Goal: Transaction & Acquisition: Purchase product/service

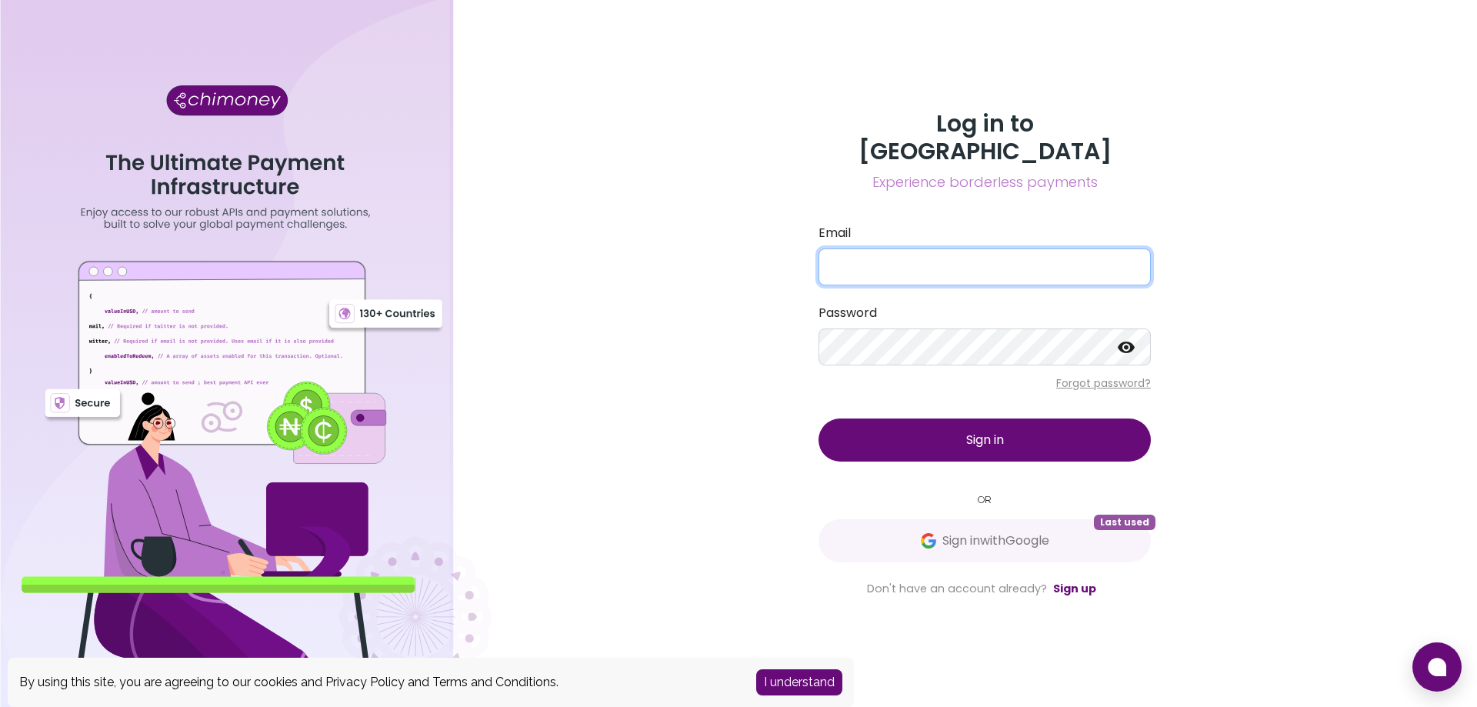
type input "[EMAIL_ADDRESS][DOMAIN_NAME]"
click at [984, 431] on span "Sign in" at bounding box center [985, 440] width 38 height 18
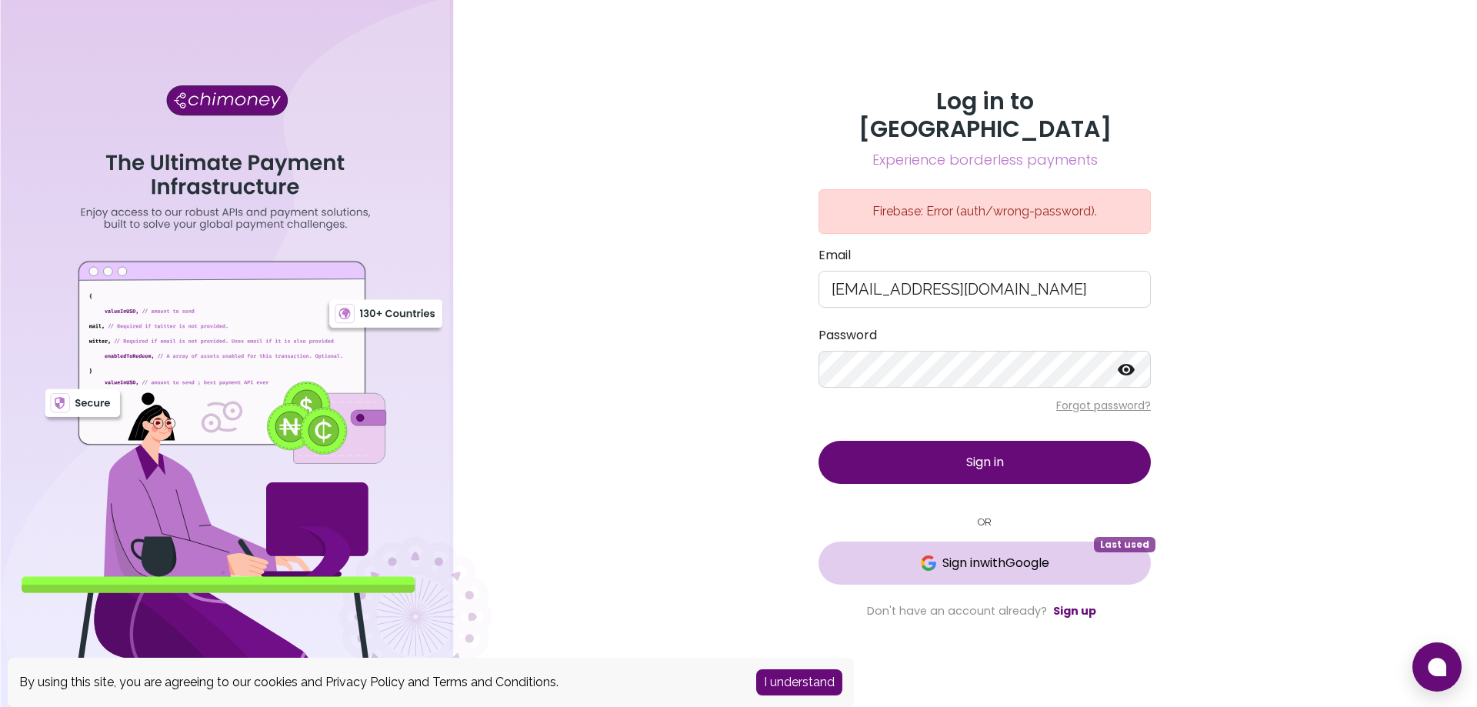
click at [973, 554] on span "Sign in with Google" at bounding box center [995, 563] width 107 height 18
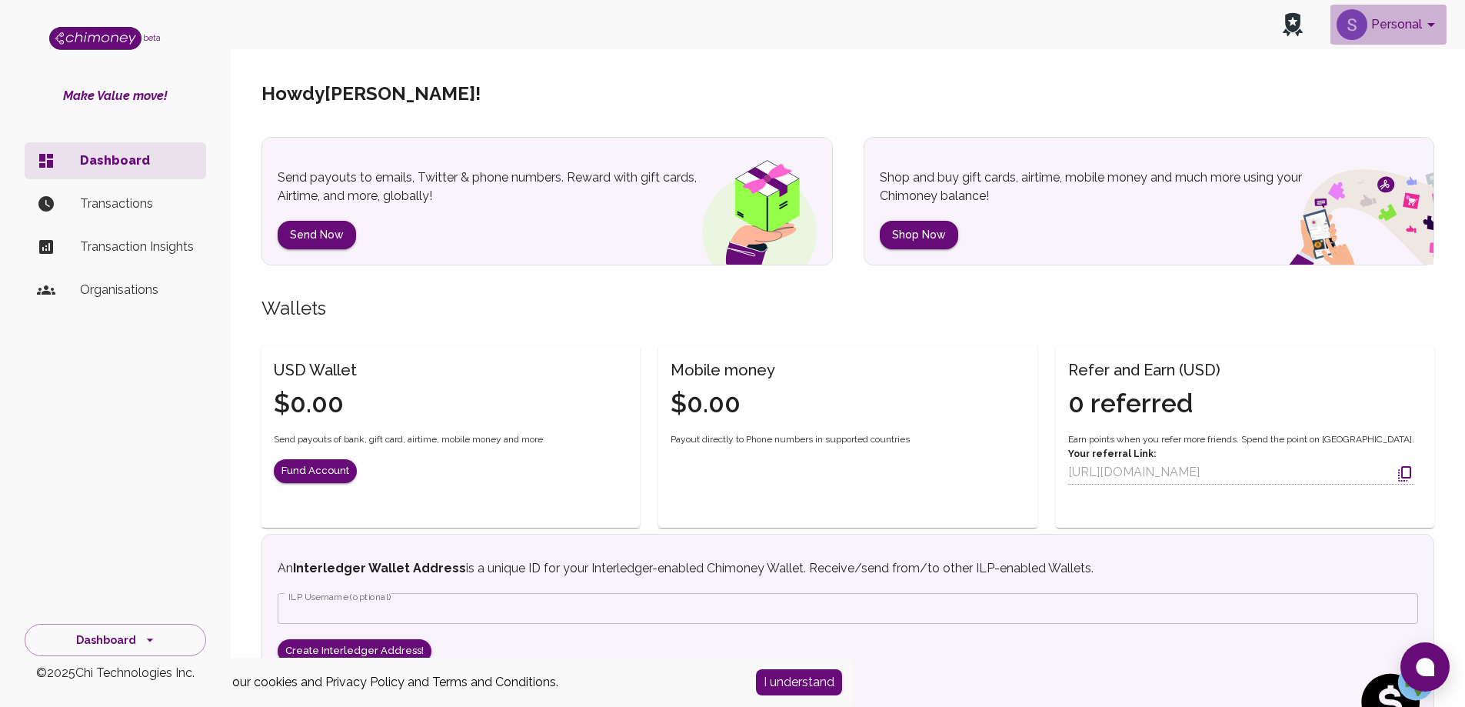
click at [1429, 15] on button "Personal" at bounding box center [1389, 25] width 116 height 40
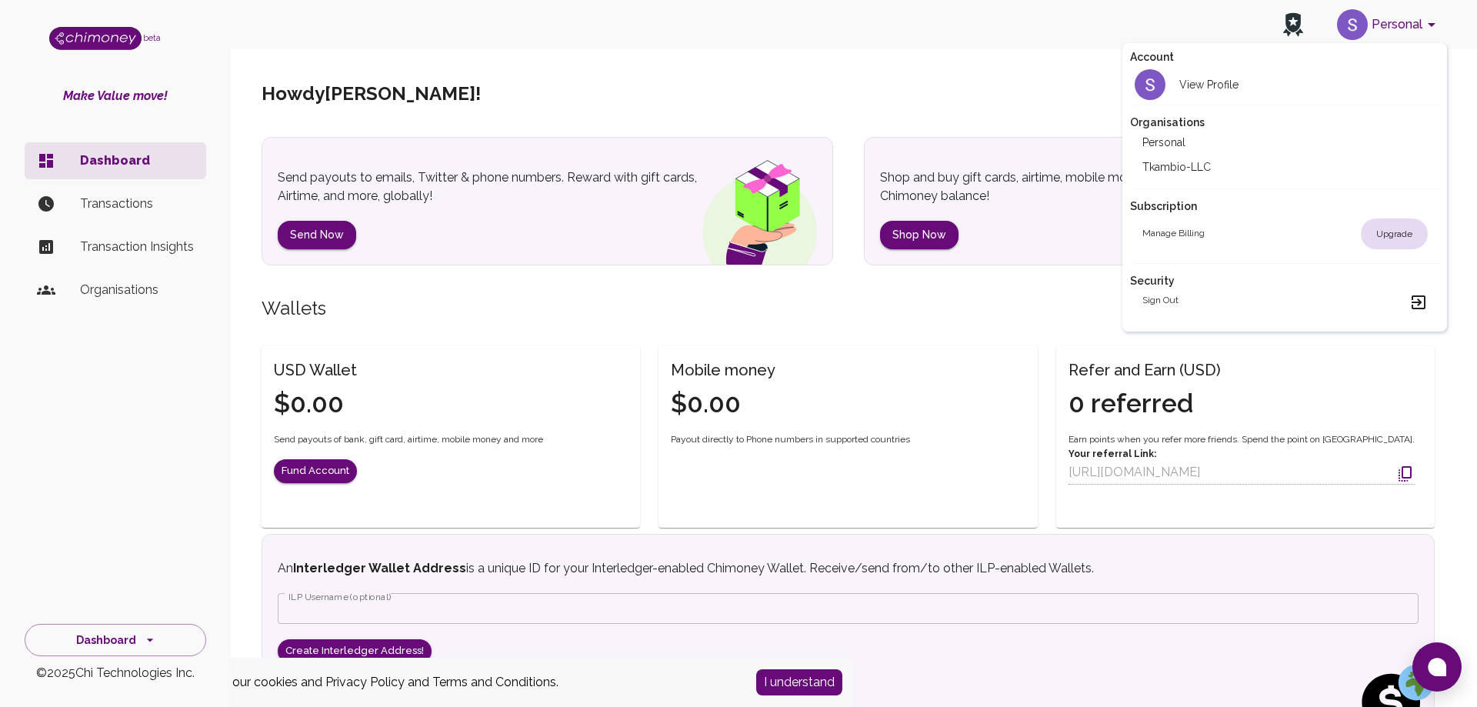
click at [1184, 168] on li "Tkambio-LLC" at bounding box center [1285, 167] width 310 height 25
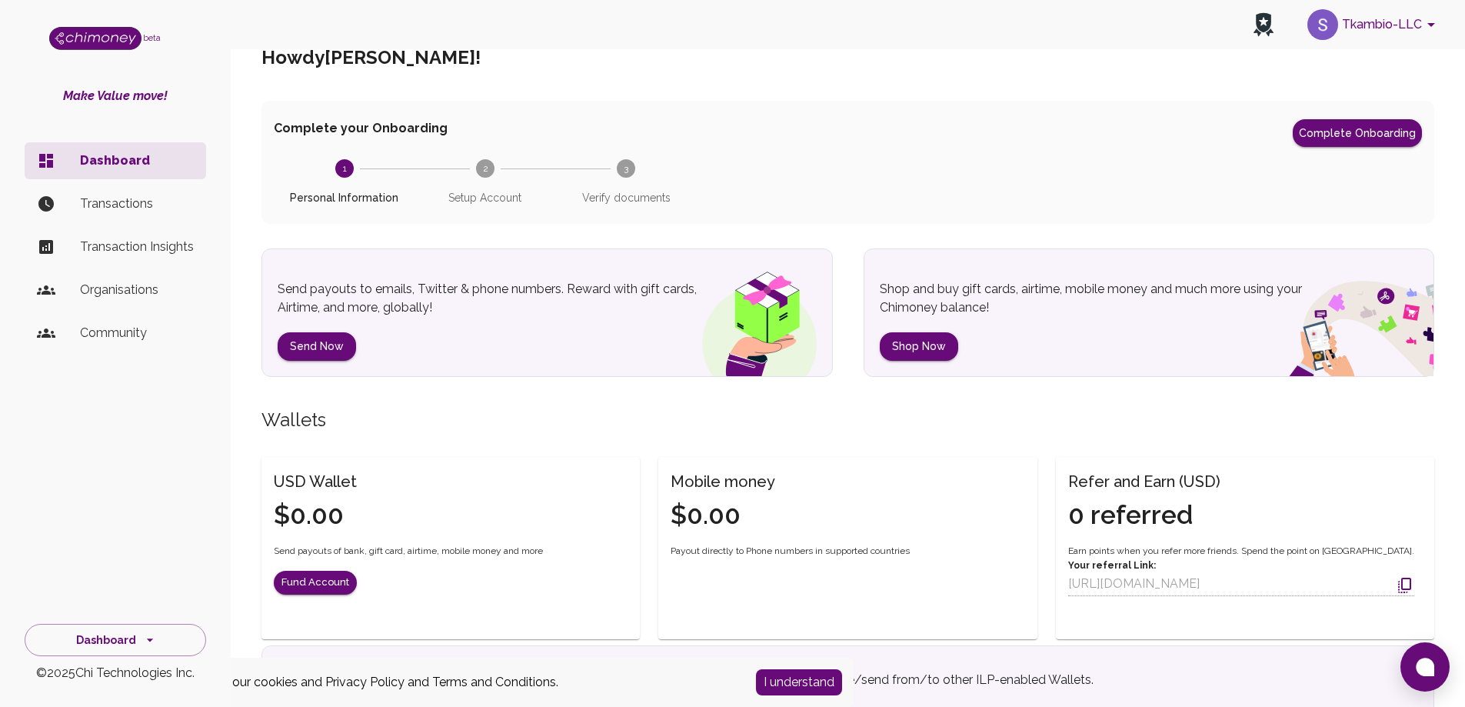
scroll to position [35, 0]
click at [1357, 132] on button "Complete Onboarding" at bounding box center [1357, 134] width 129 height 28
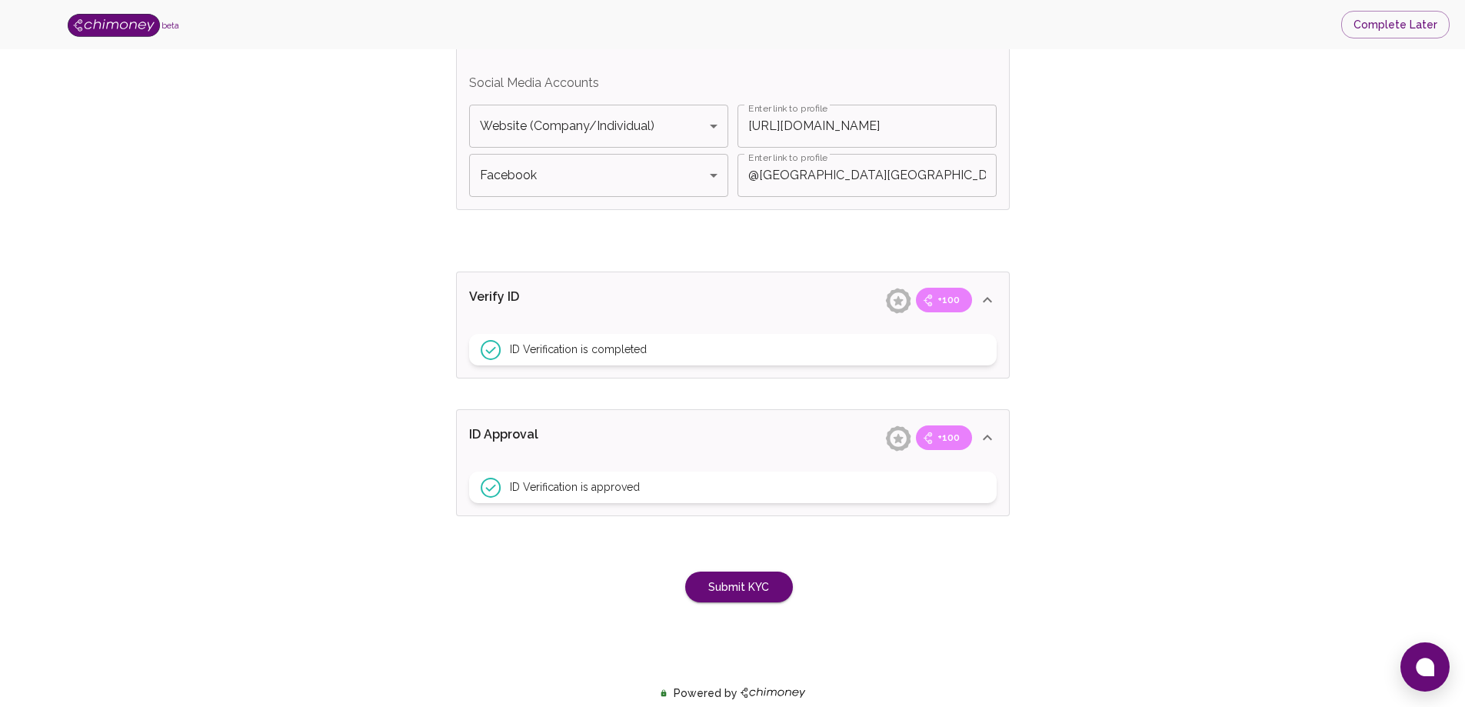
scroll to position [1054, 0]
click at [767, 588] on button "Submit KYC" at bounding box center [739, 588] width 108 height 32
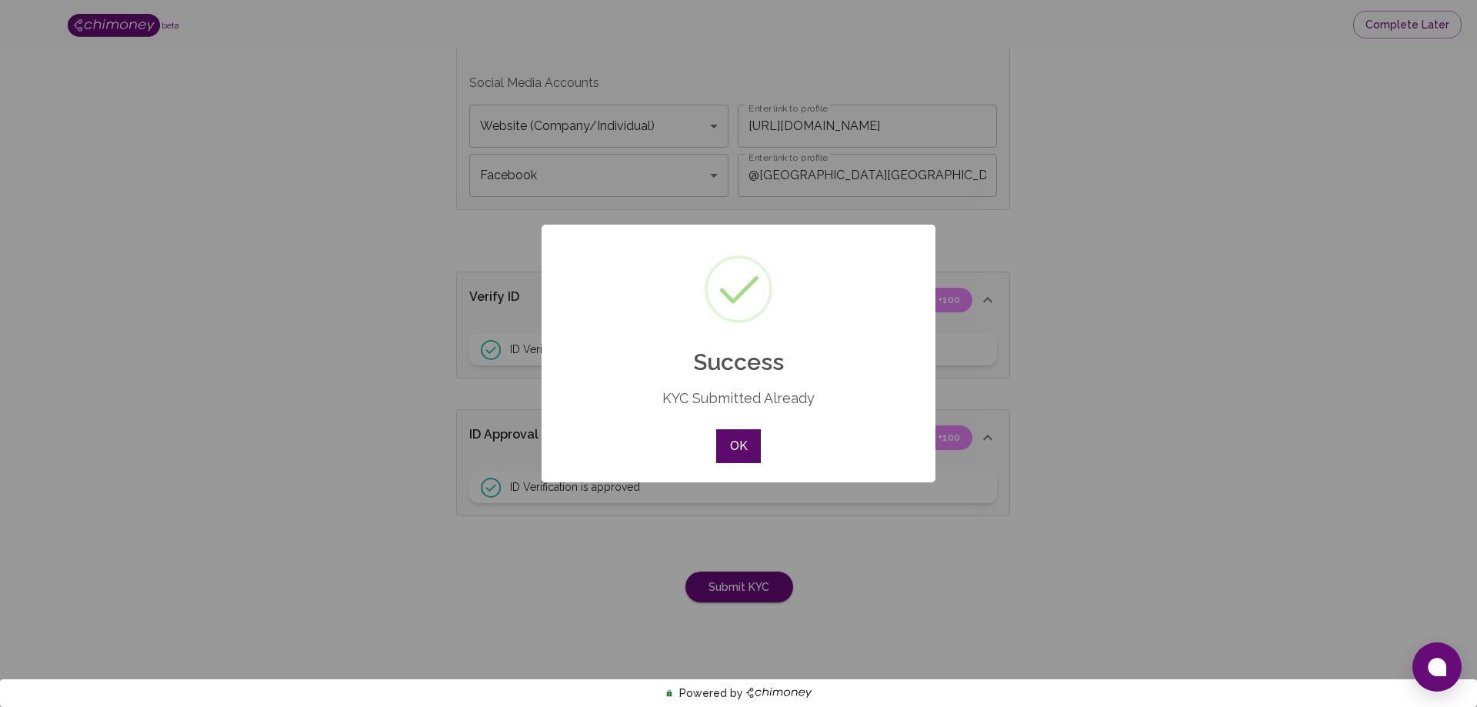
click at [739, 446] on button "OK" at bounding box center [738, 446] width 45 height 34
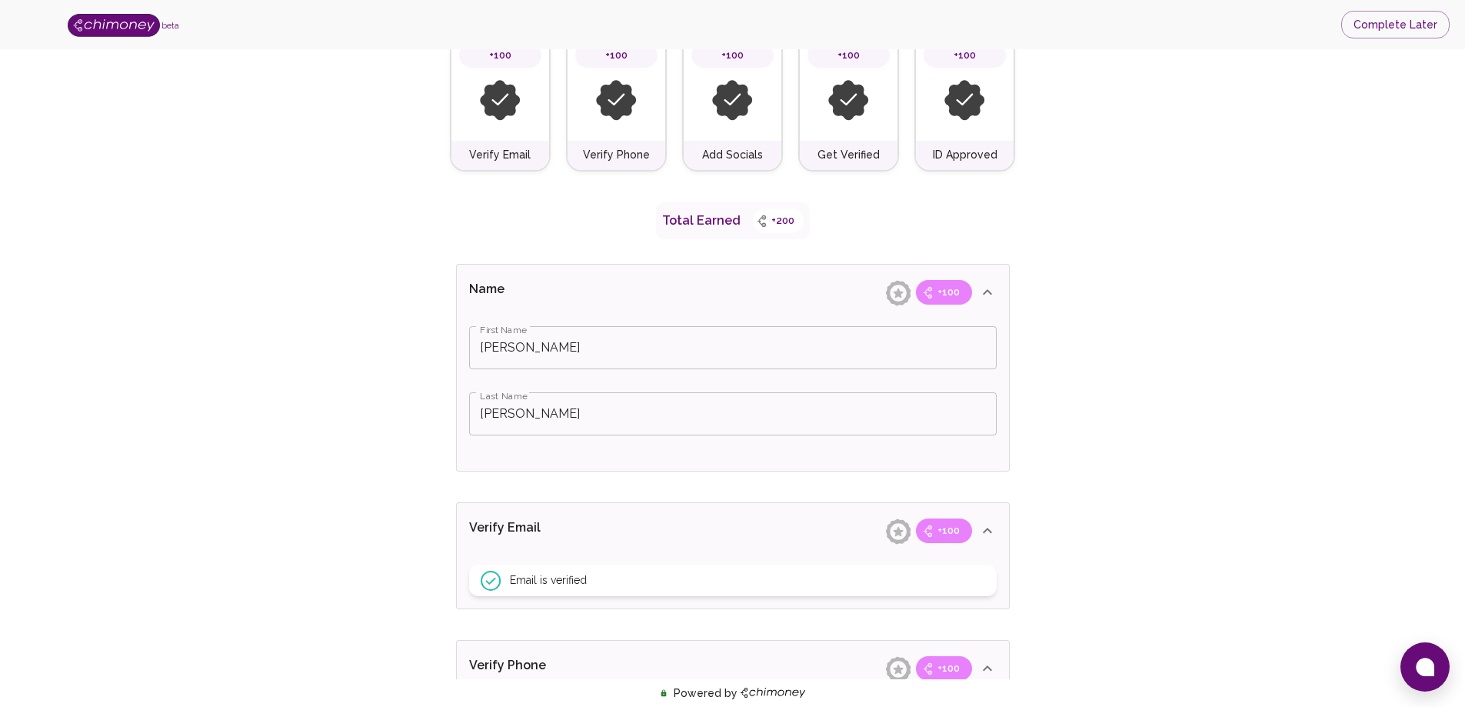
scroll to position [0, 0]
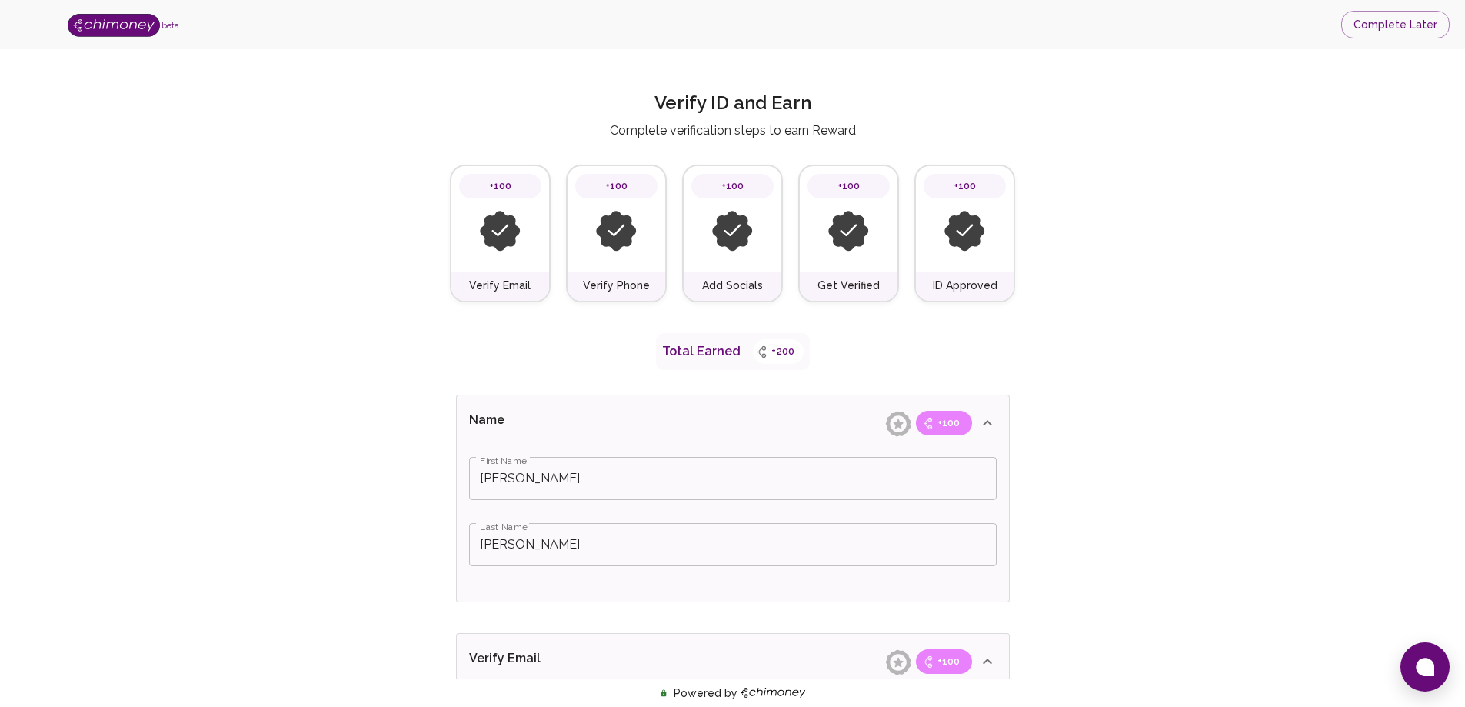
click at [102, 25] on img at bounding box center [114, 25] width 92 height 23
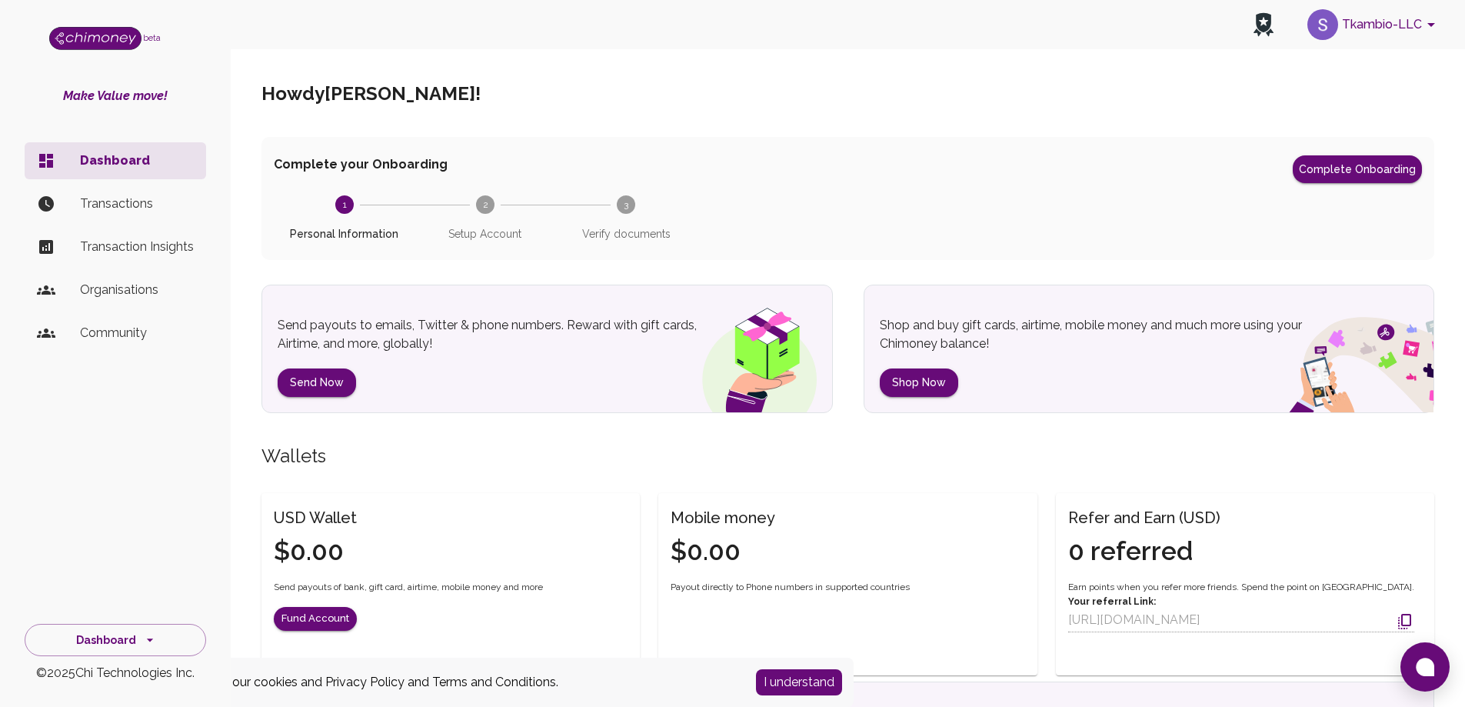
click at [112, 202] on p "Transactions" at bounding box center [137, 204] width 114 height 18
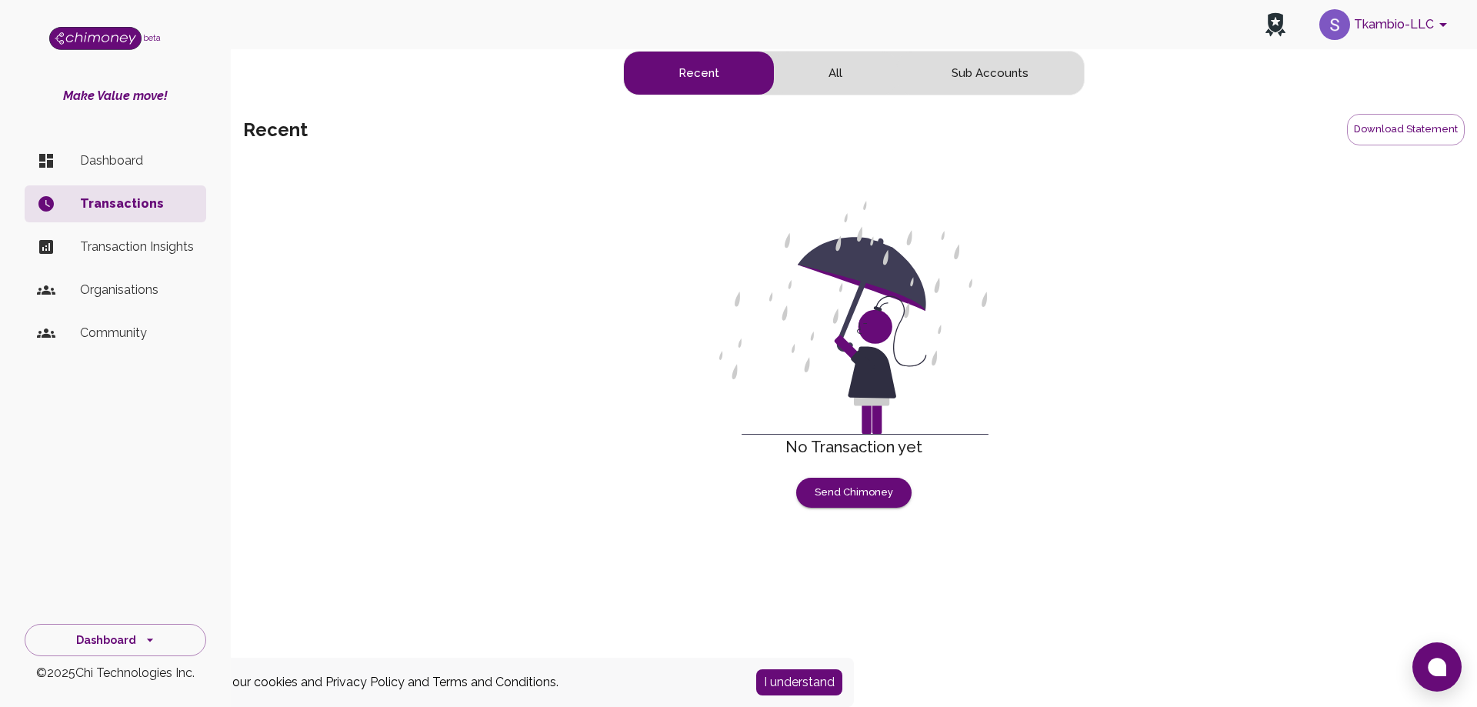
click at [102, 157] on p "Dashboard" at bounding box center [137, 161] width 114 height 18
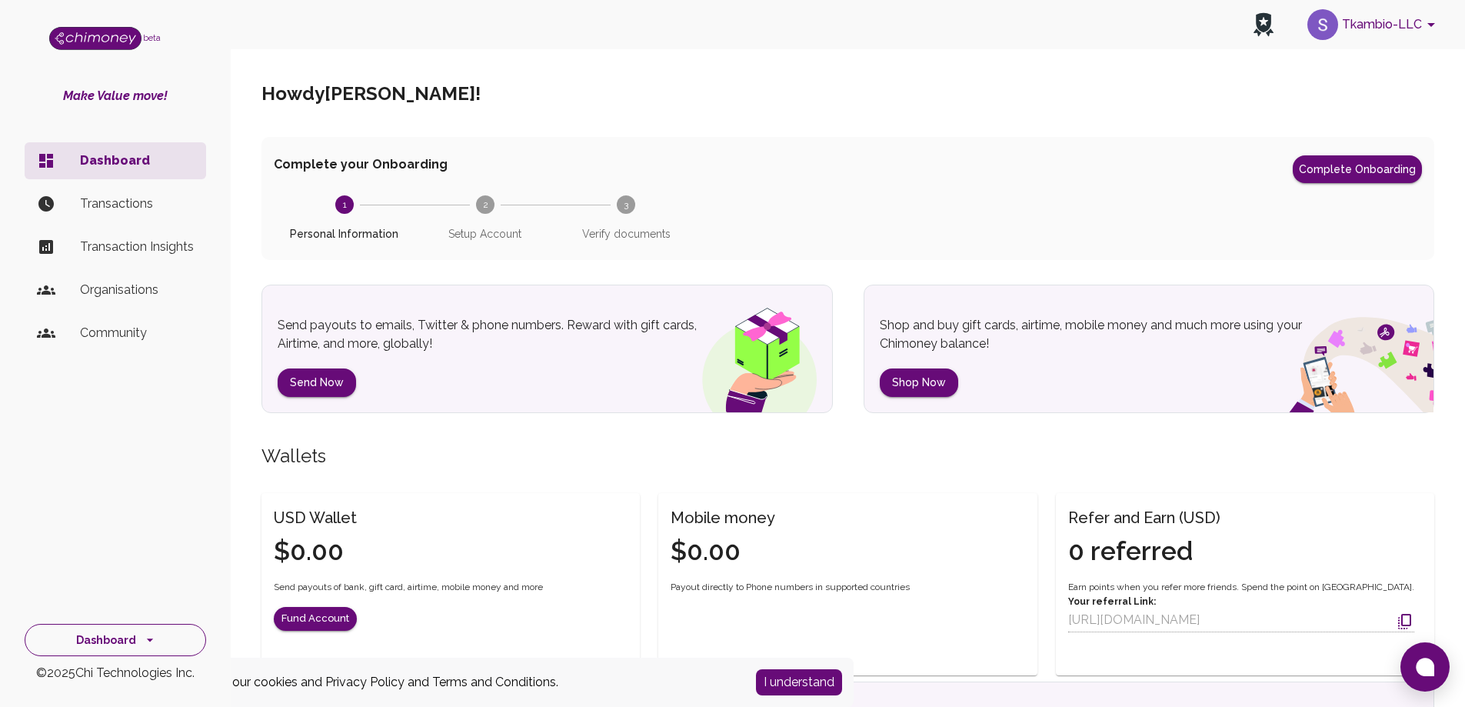
click at [158, 637] on button "Dashboard" at bounding box center [116, 640] width 182 height 33
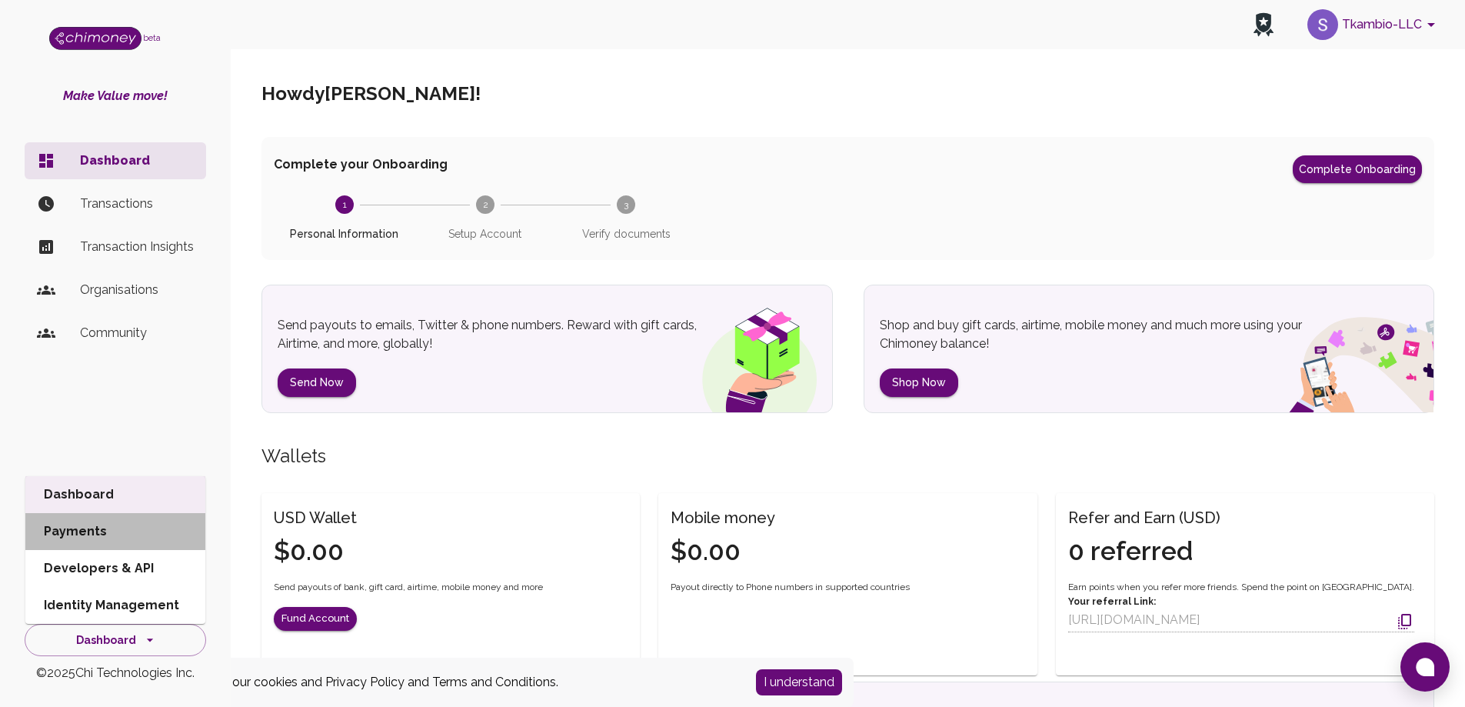
click at [88, 533] on li "Payments" at bounding box center [115, 531] width 180 height 37
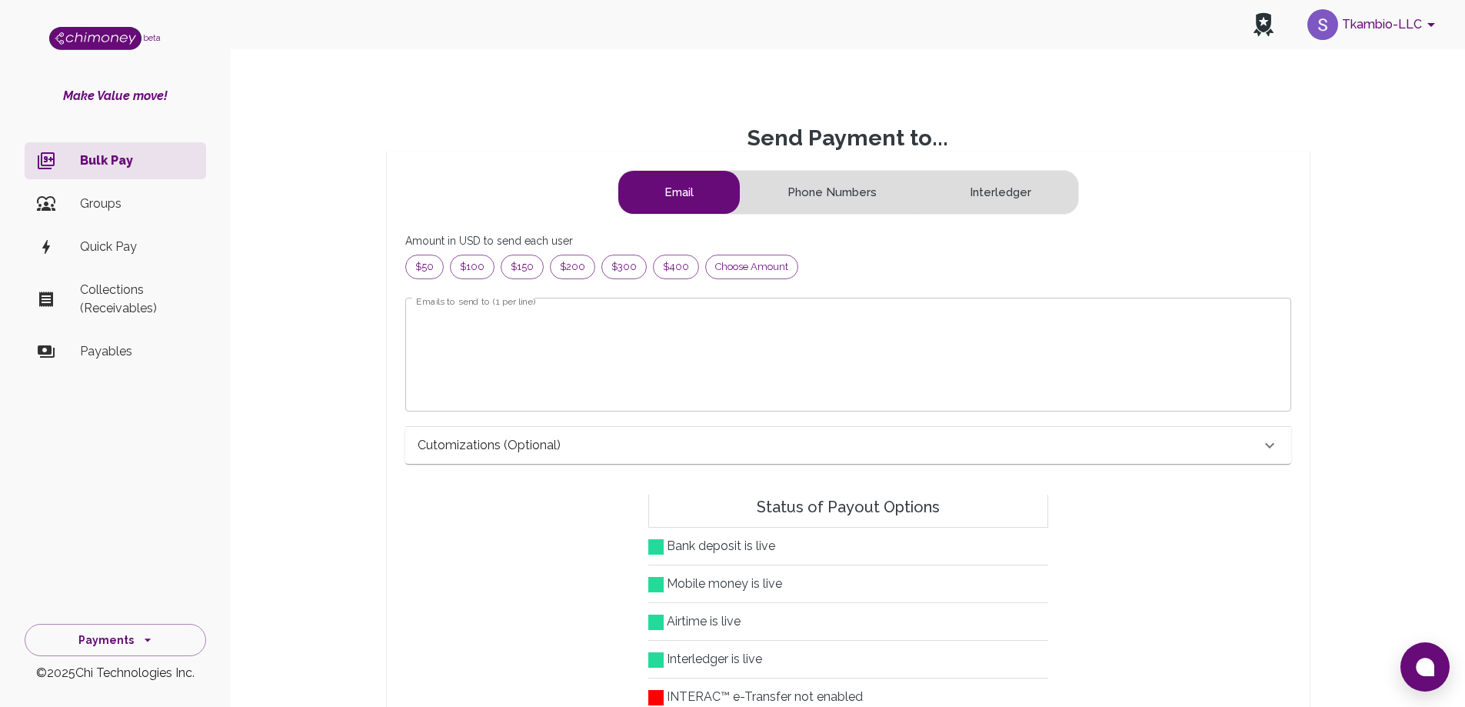
scroll to position [186, 849]
click at [88, 27] on img "side nav" at bounding box center [95, 38] width 92 height 23
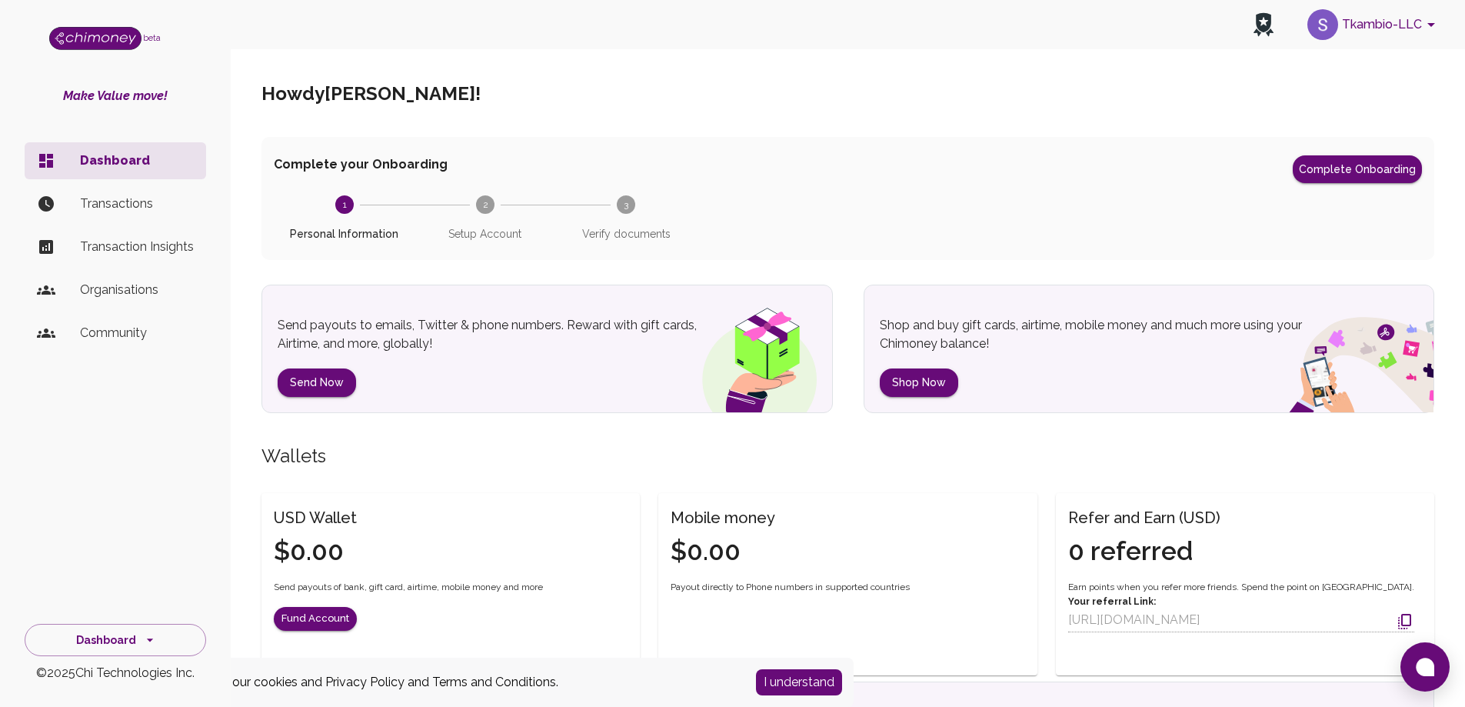
click at [489, 195] on icon "2" at bounding box center [485, 204] width 18 height 18
click at [485, 209] on text "2" at bounding box center [484, 204] width 5 height 11
click at [307, 383] on button "Send Now" at bounding box center [317, 382] width 78 height 28
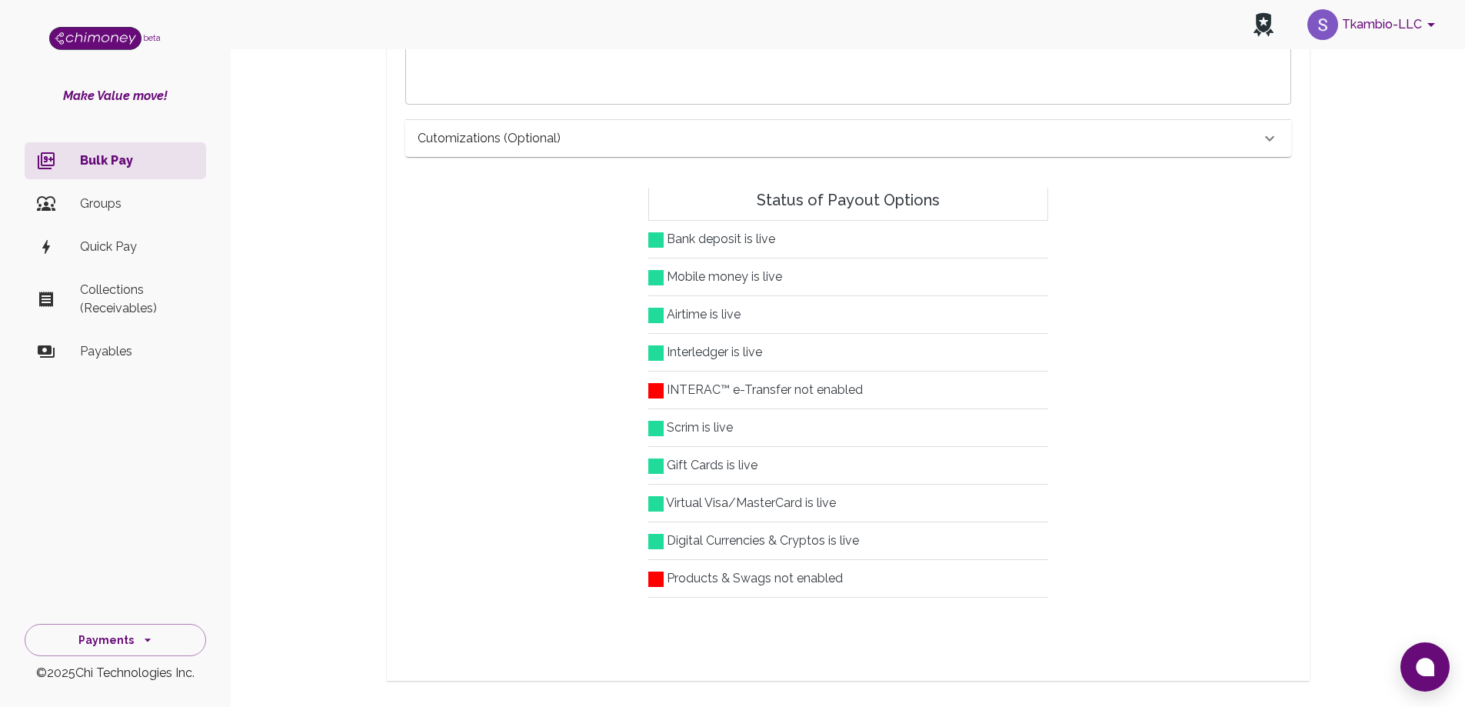
scroll to position [308, 0]
click at [1279, 145] on icon at bounding box center [1270, 137] width 18 height 18
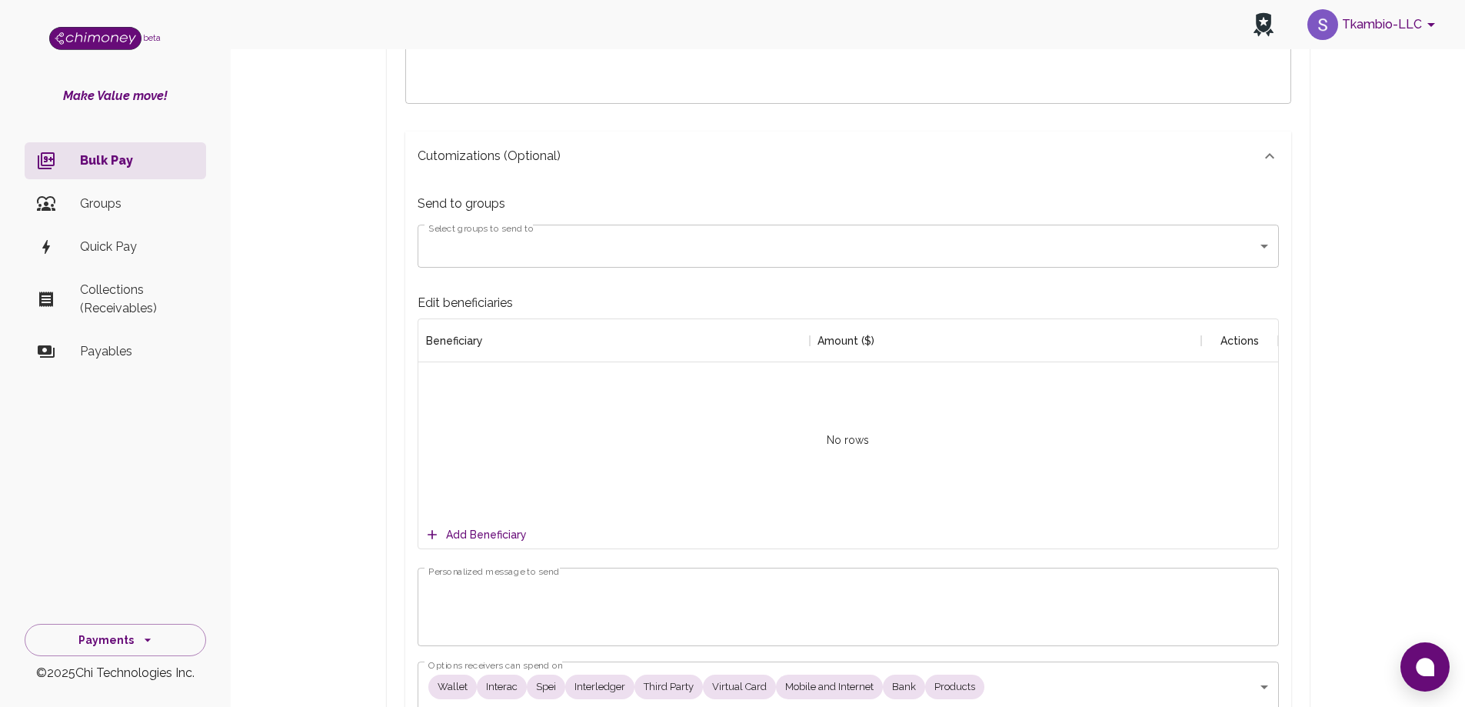
click at [286, 272] on div "Send Payment to... Email Phone Numbers Interledger Amount in USD to send each u…" at bounding box center [848, 549] width 1210 height 1538
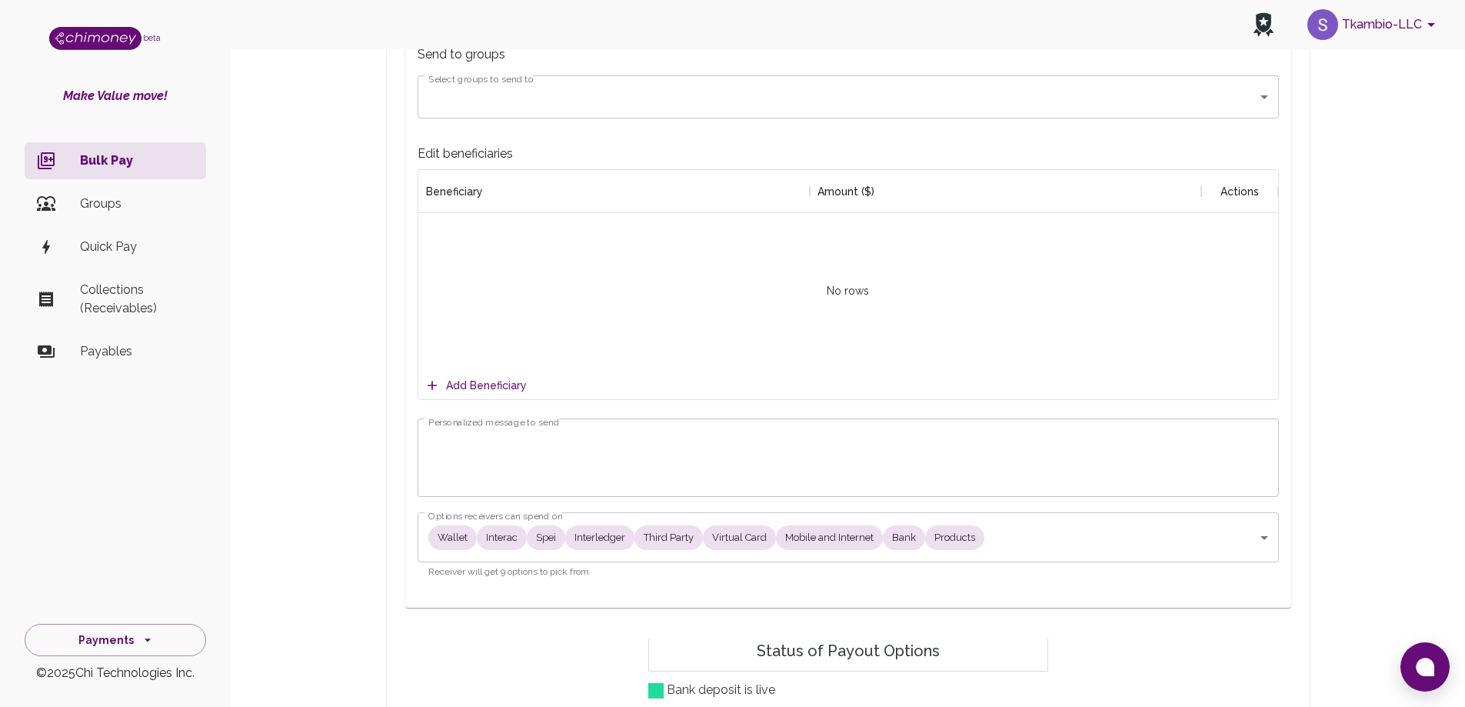
scroll to position [462, 0]
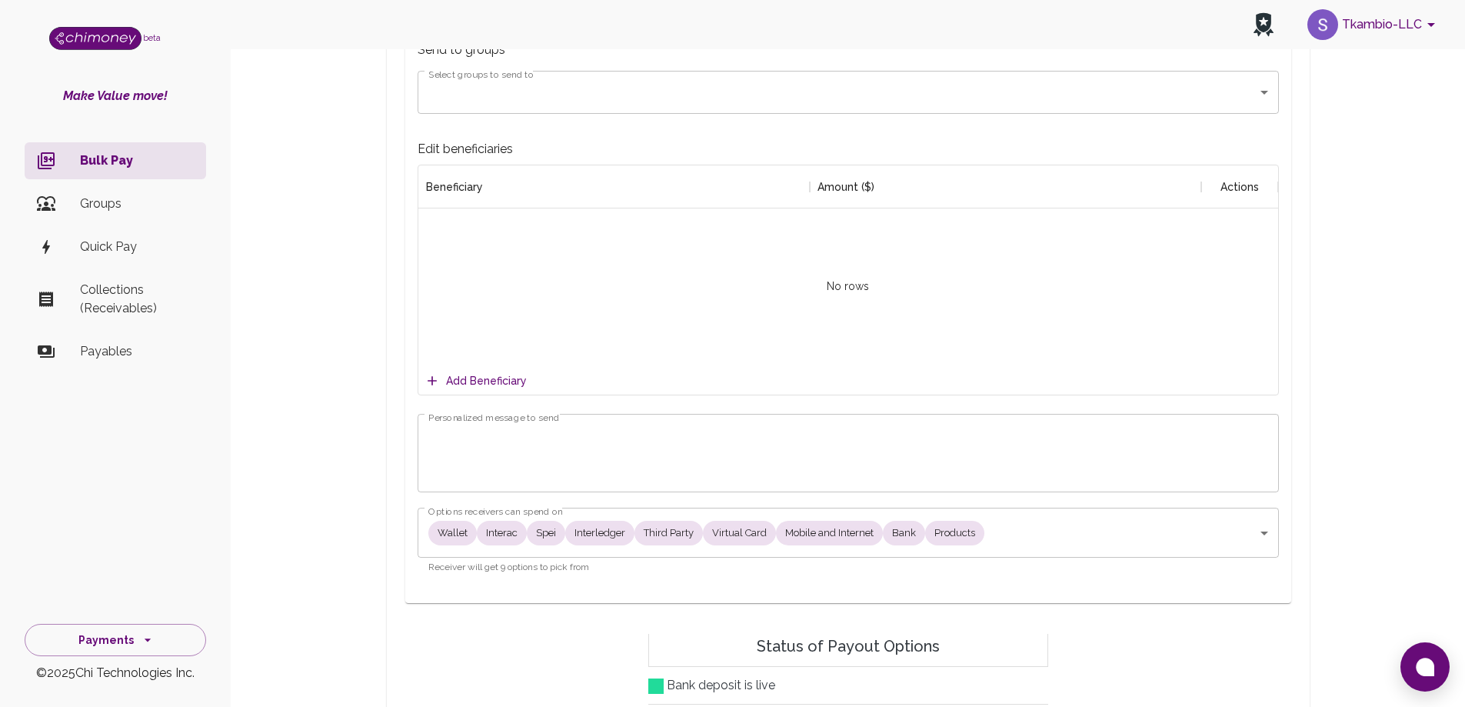
click at [495, 379] on button "Add Beneficiary" at bounding box center [478, 381] width 112 height 28
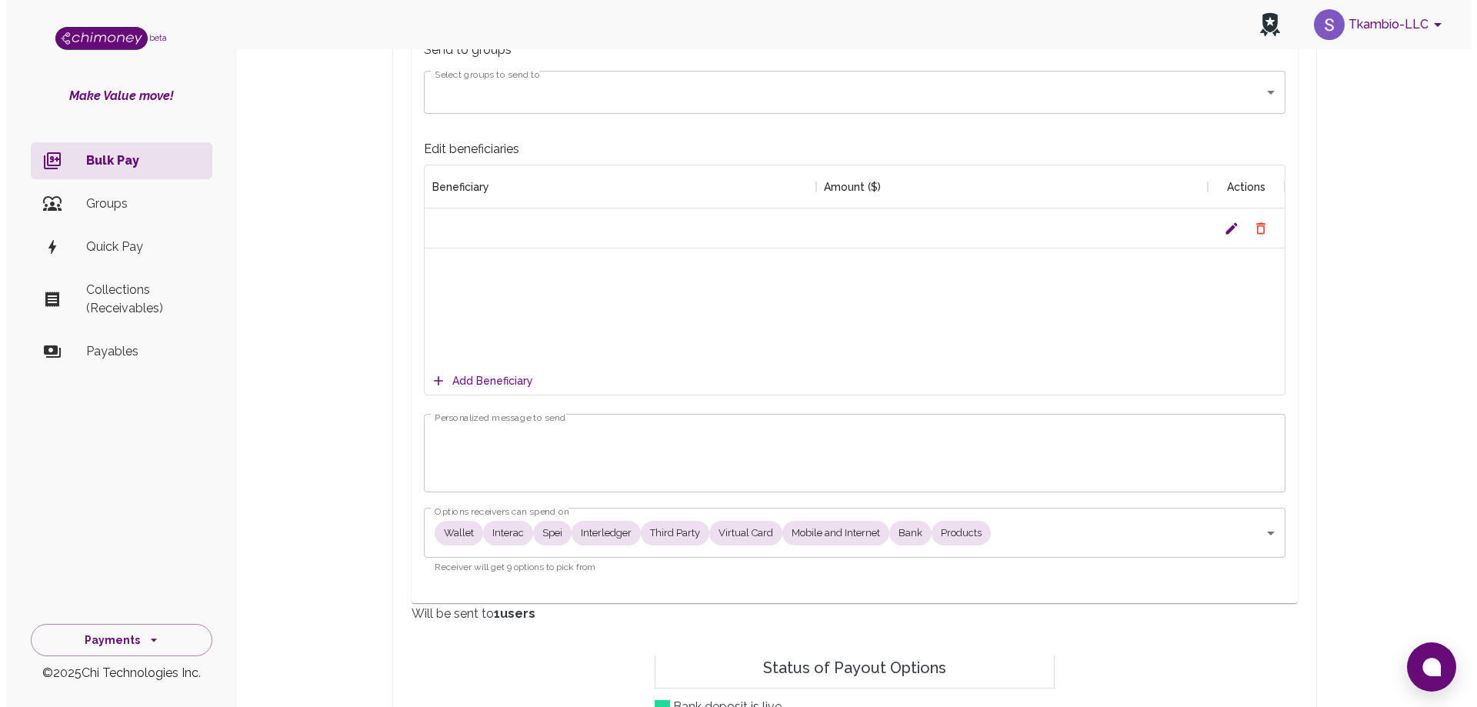
scroll to position [0, 0]
